Goal: Check status

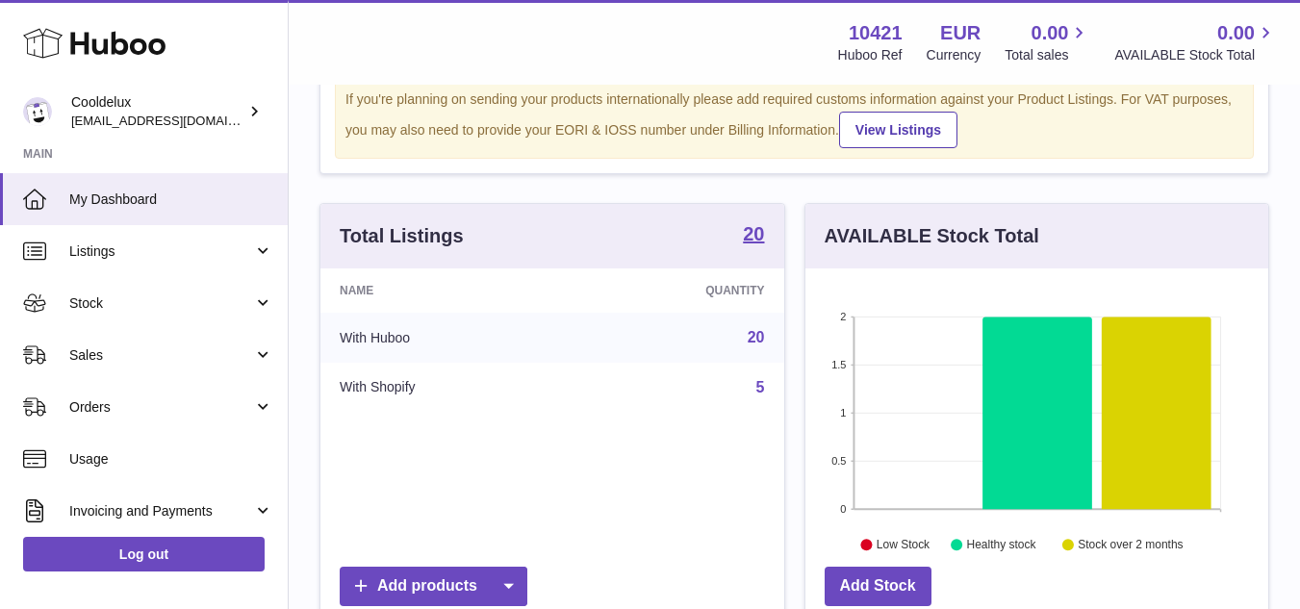
scroll to position [193, 0]
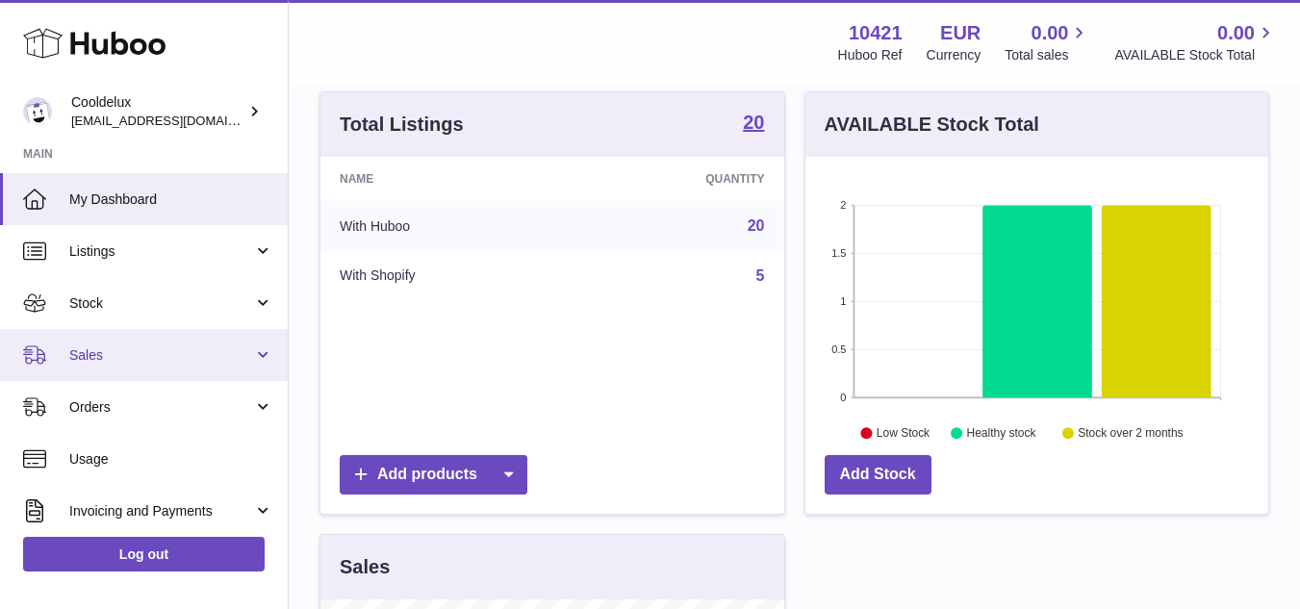
click at [95, 362] on span "Sales" at bounding box center [161, 356] width 184 height 18
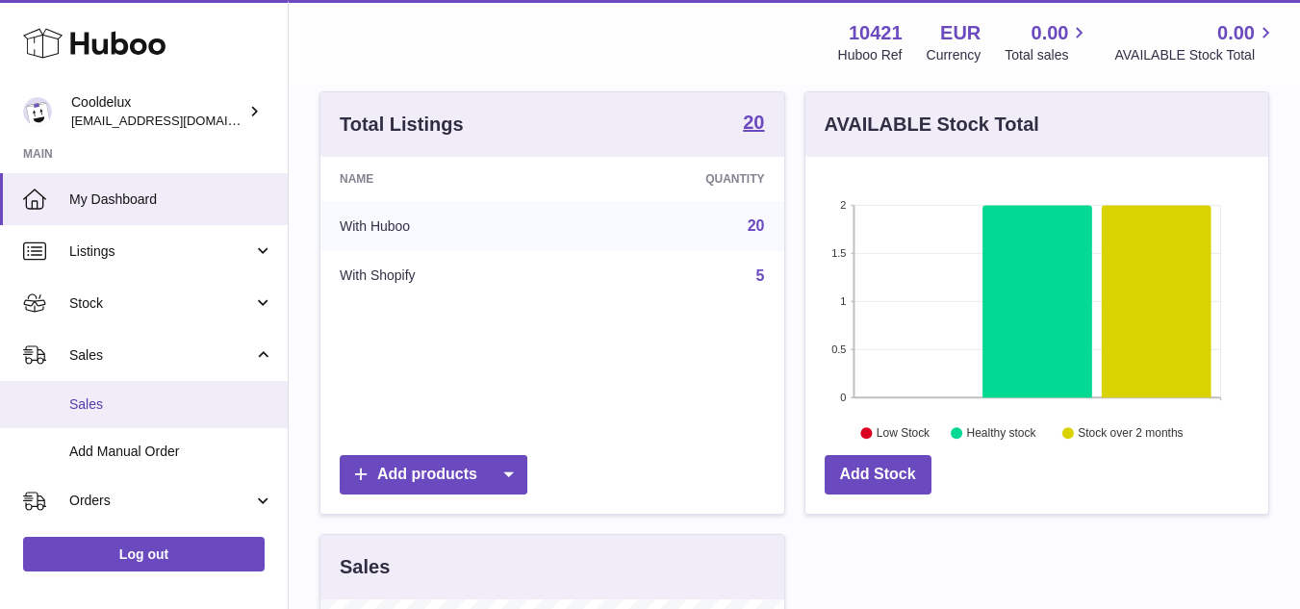
click at [154, 415] on link "Sales" at bounding box center [144, 404] width 288 height 47
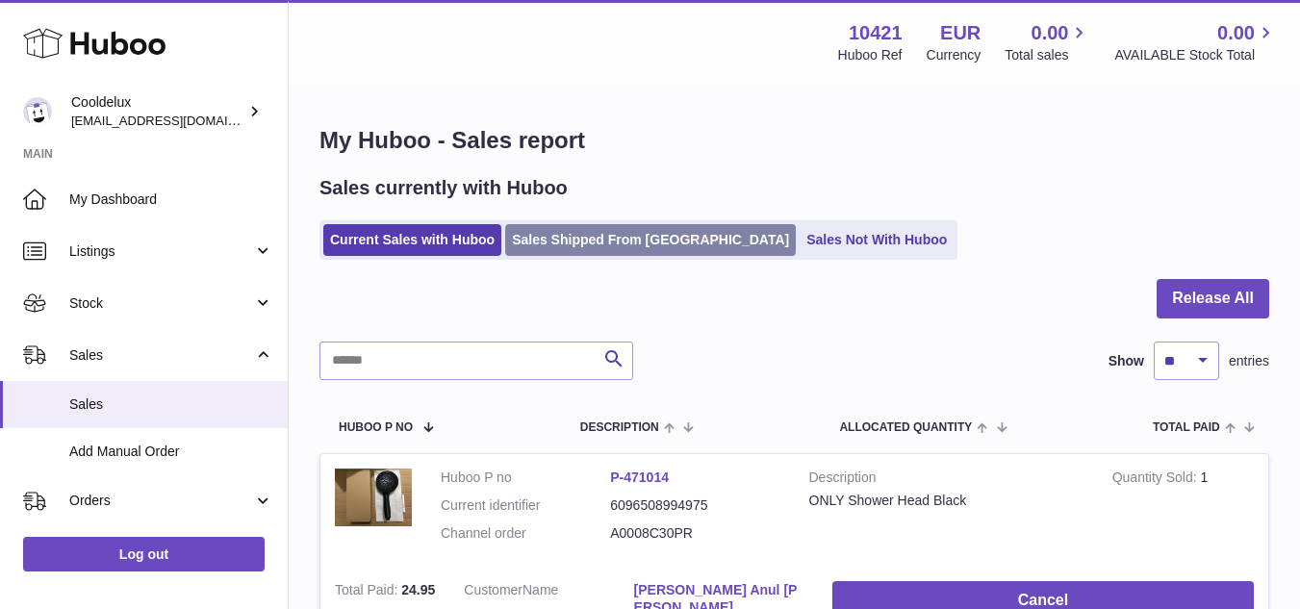
click at [675, 237] on link "Sales Shipped From [GEOGRAPHIC_DATA]" at bounding box center [650, 240] width 291 height 32
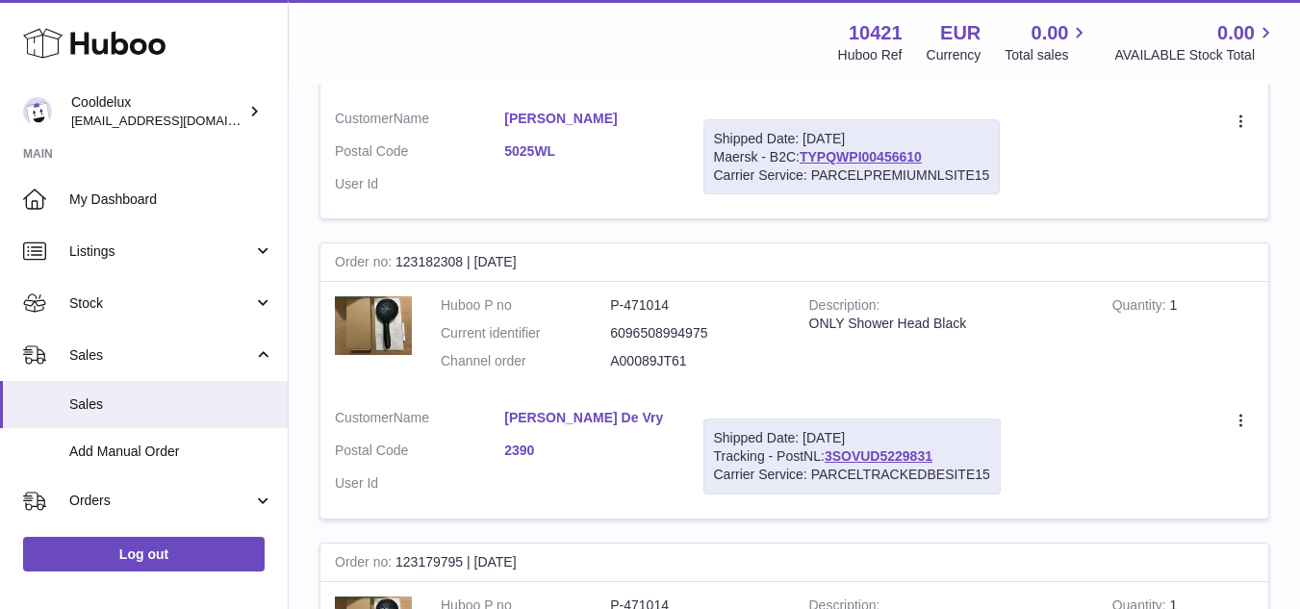
scroll to position [481, 0]
click at [903, 461] on link "3SOVUD5229831" at bounding box center [879, 457] width 108 height 15
drag, startPoint x: 1217, startPoint y: 173, endPoint x: 1148, endPoint y: 121, distance: 85.9
click at [1217, 173] on td "Create a ticket Duplicate Order" at bounding box center [1142, 159] width 254 height 124
